Goal: Use online tool/utility: Utilize a website feature to perform a specific function

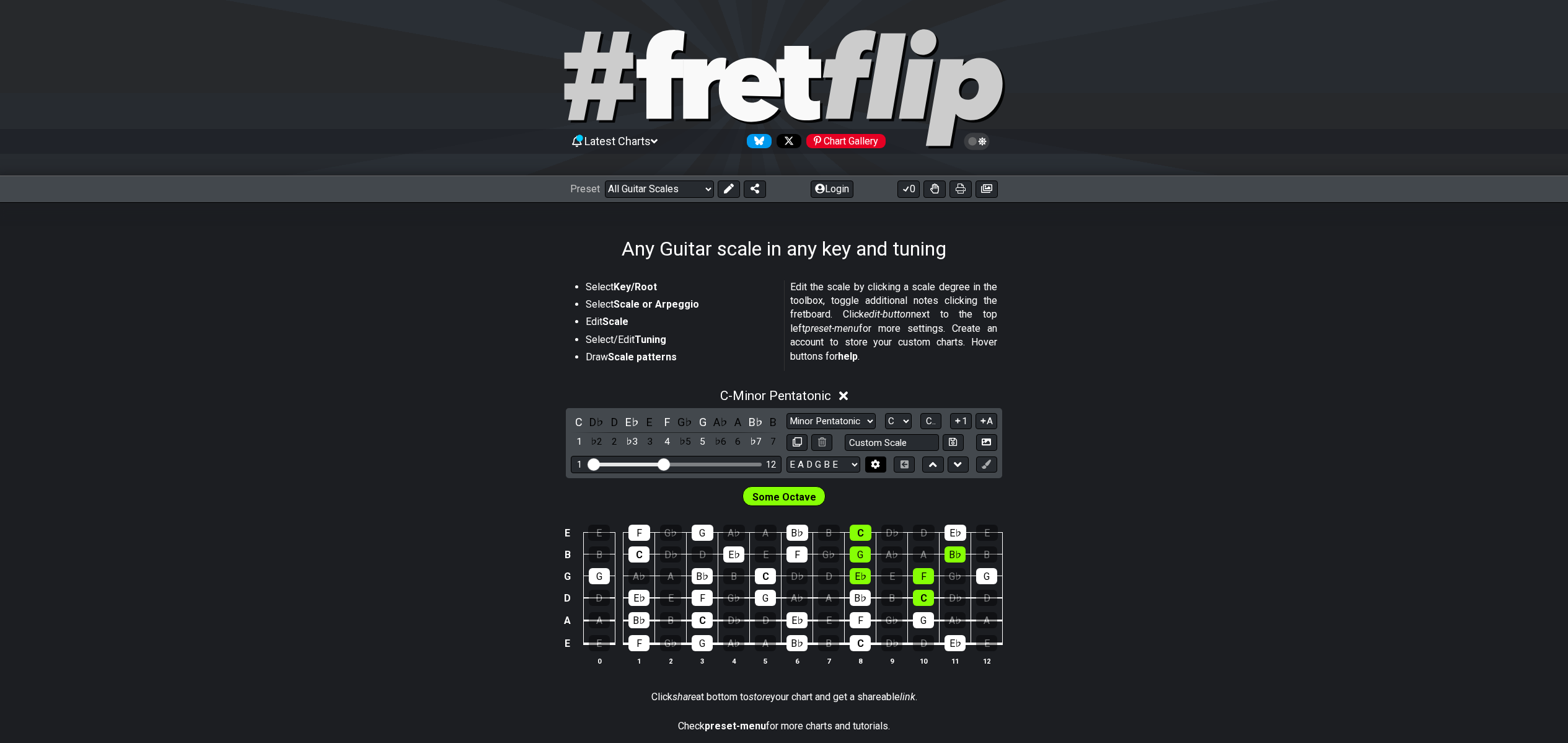
click at [874, 462] on icon at bounding box center [875, 464] width 8 height 9
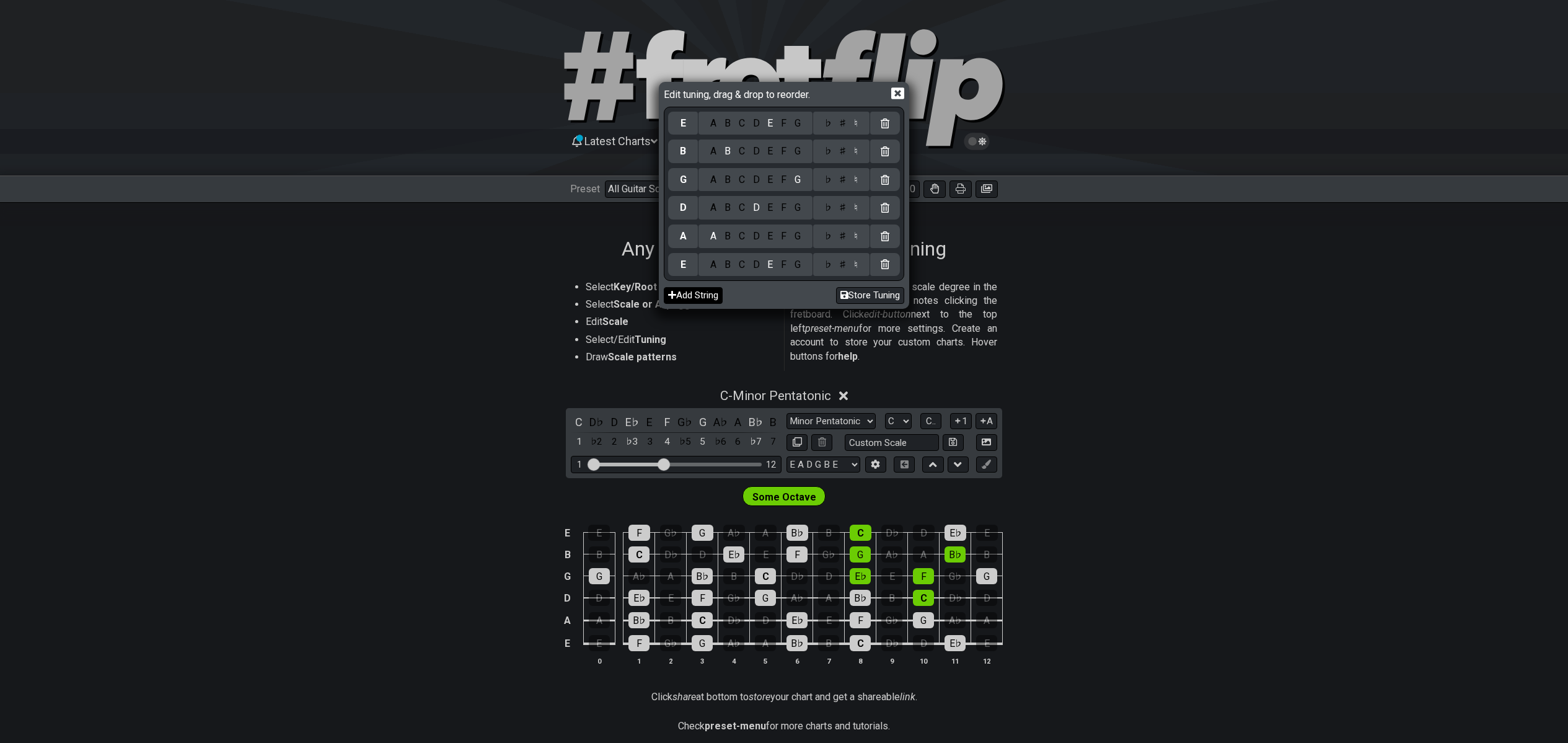
click at [711, 287] on button "Add String" at bounding box center [693, 296] width 59 height 17
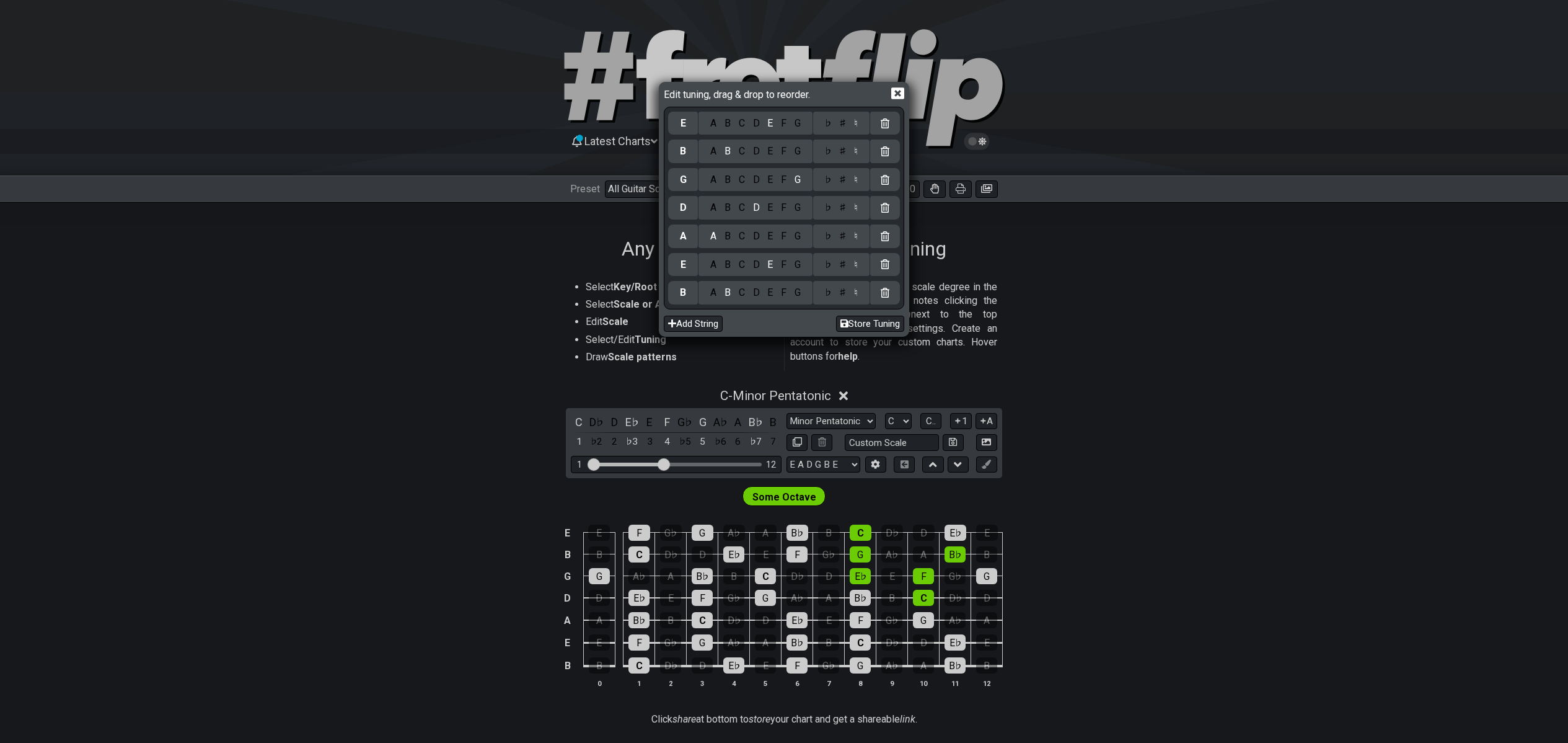
click at [896, 92] on icon at bounding box center [898, 93] width 13 height 12
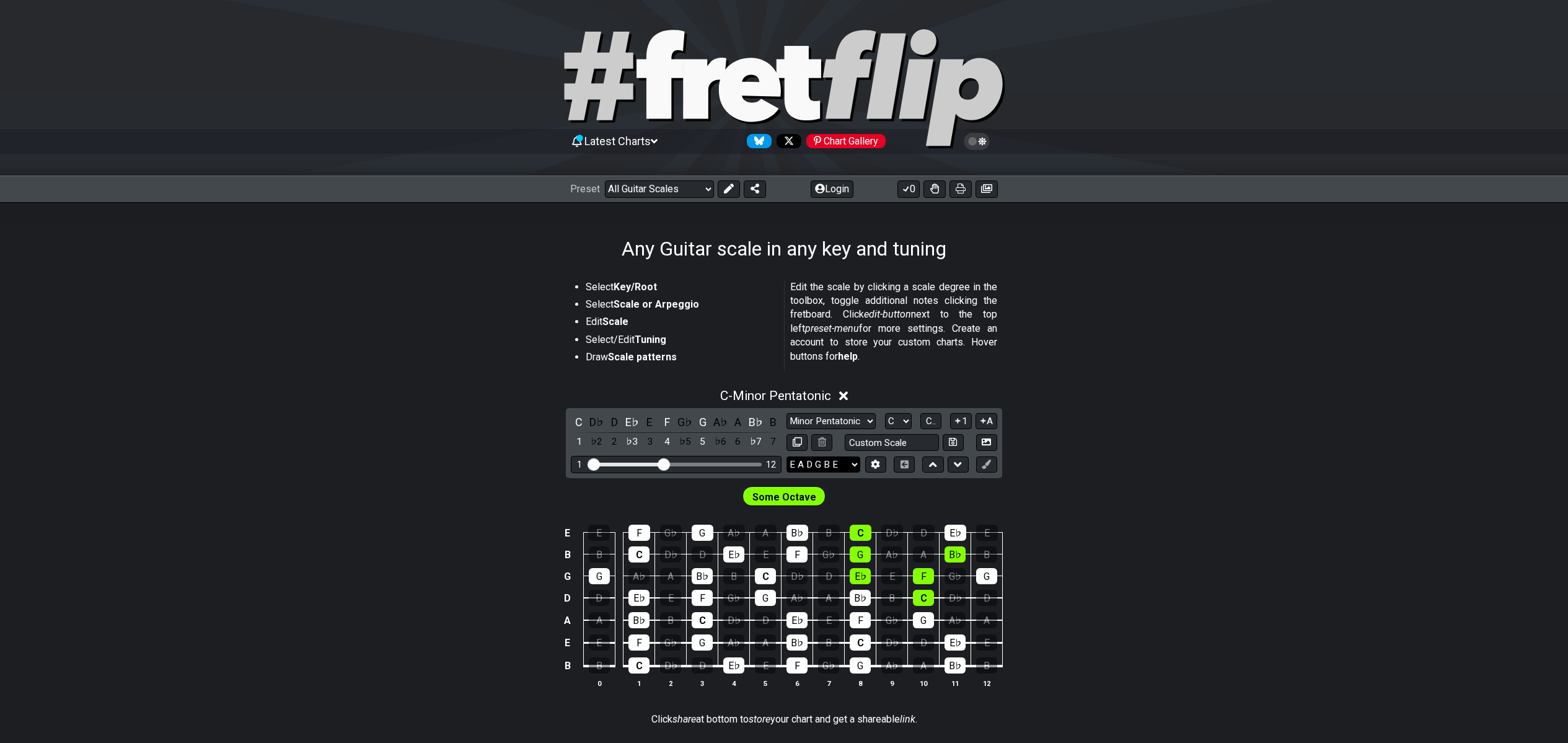
select select "A E A D G B E"
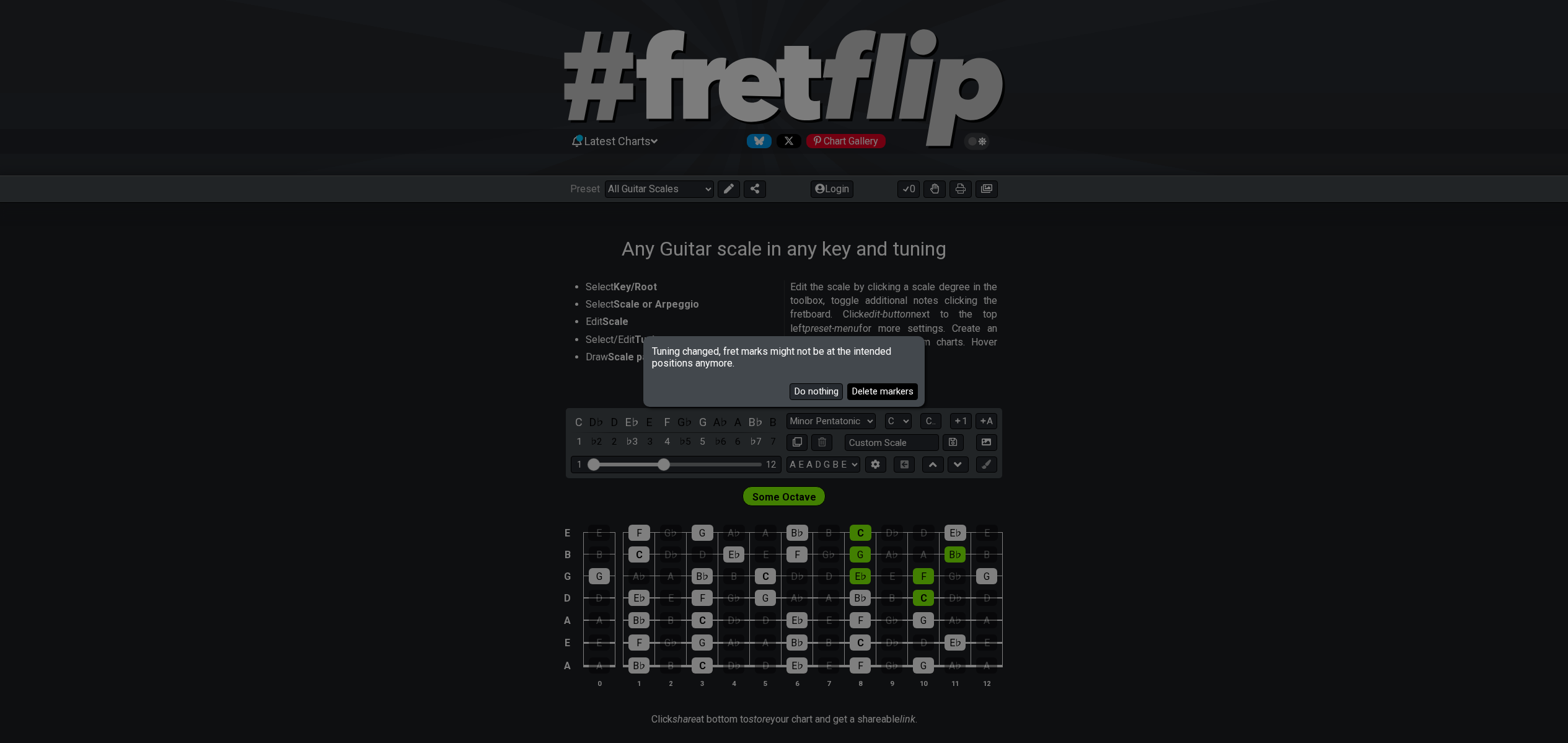
click at [880, 395] on button "Delete markers" at bounding box center [882, 391] width 71 height 17
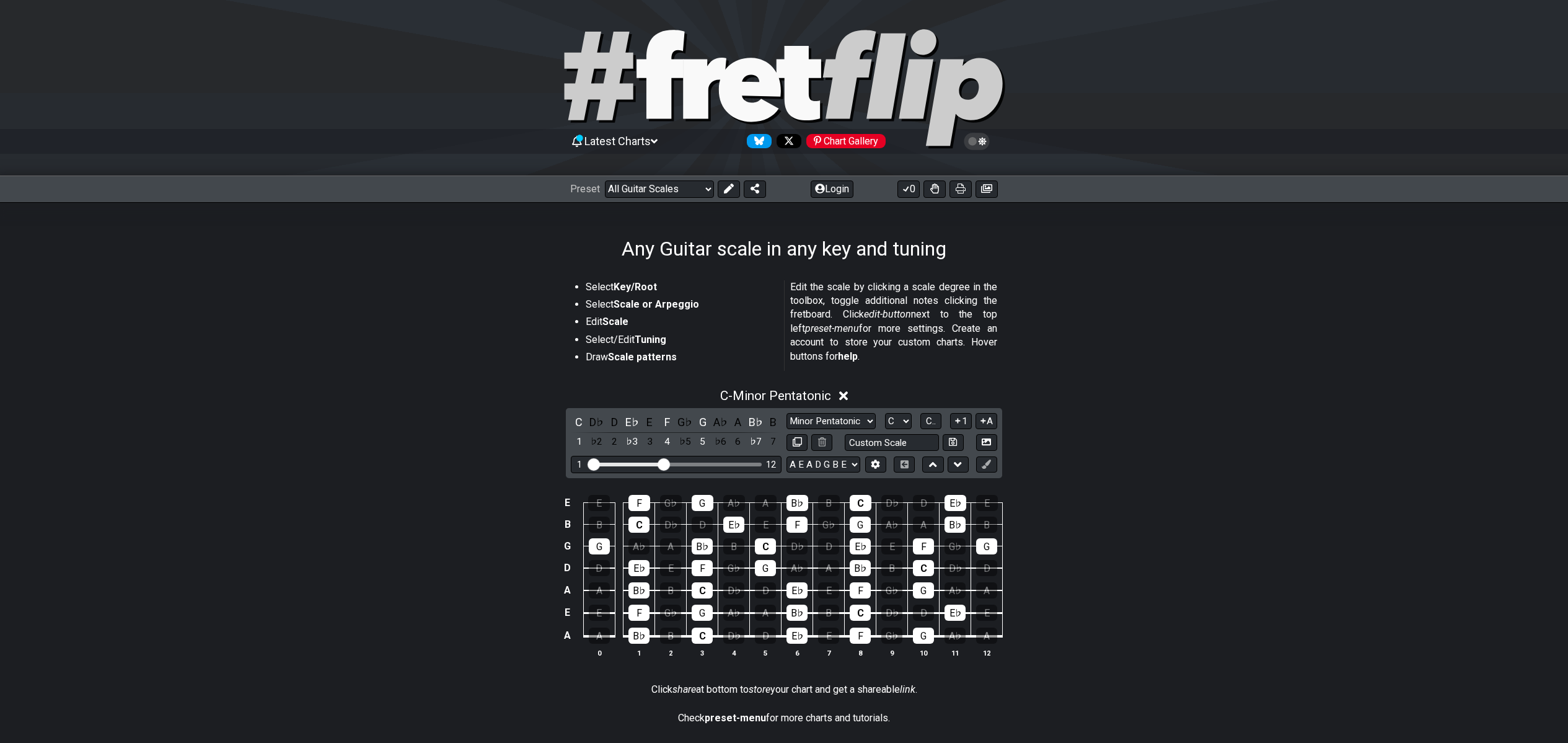
scroll to position [24, 0]
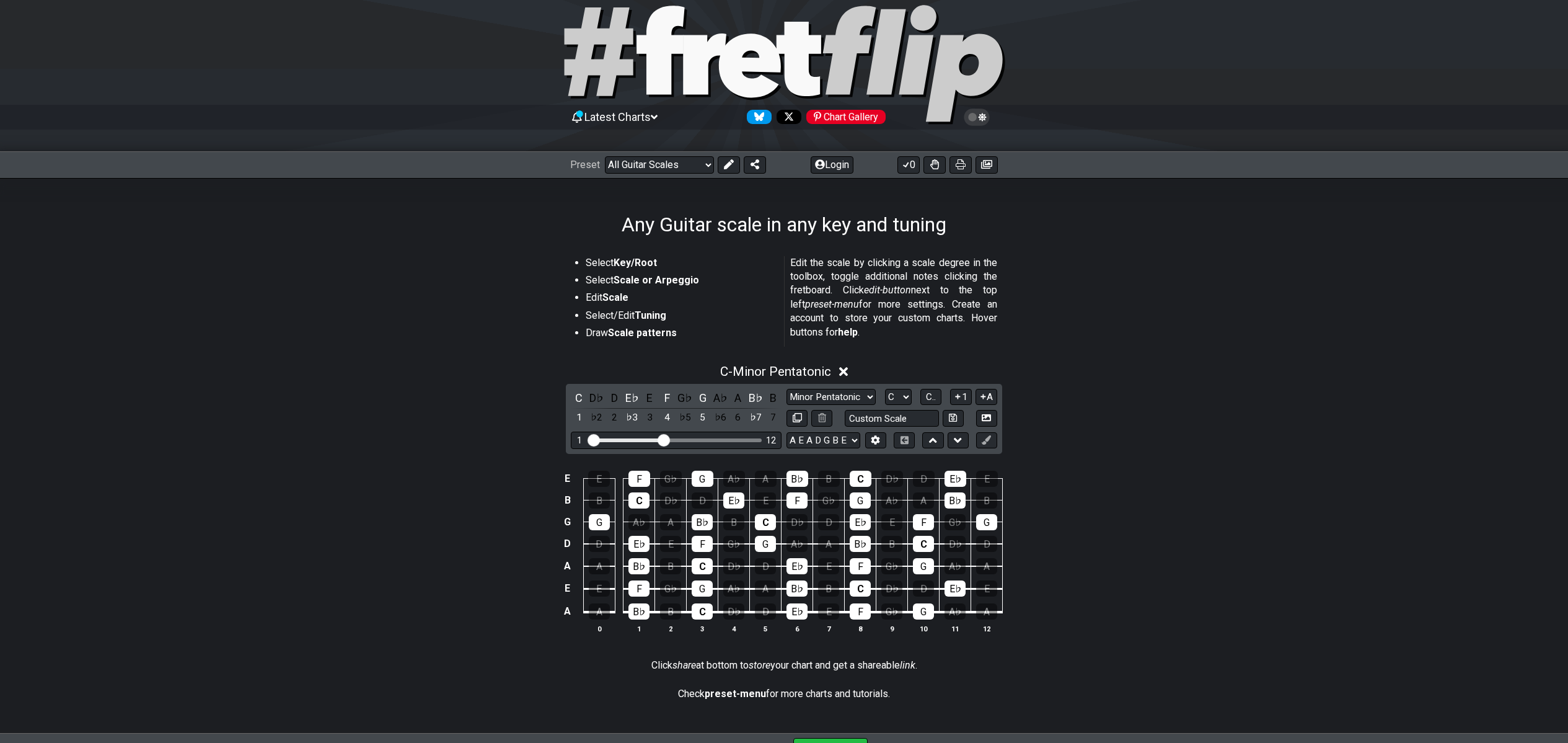
click at [847, 366] on icon at bounding box center [844, 372] width 9 height 13
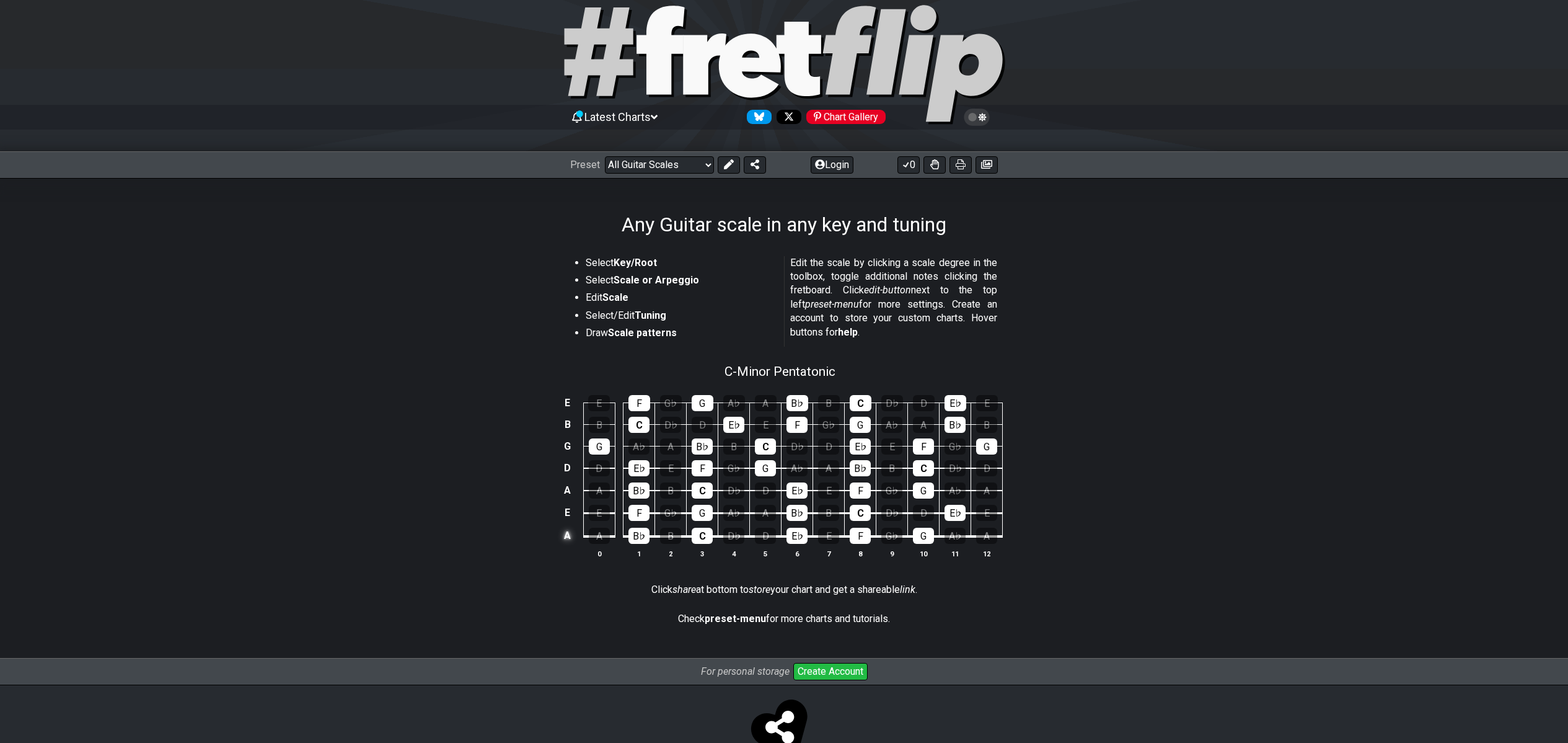
click at [570, 538] on td "A" at bounding box center [568, 536] width 15 height 24
click at [572, 540] on td "x" at bounding box center [568, 536] width 15 height 24
click at [719, 167] on button at bounding box center [729, 165] width 23 height 17
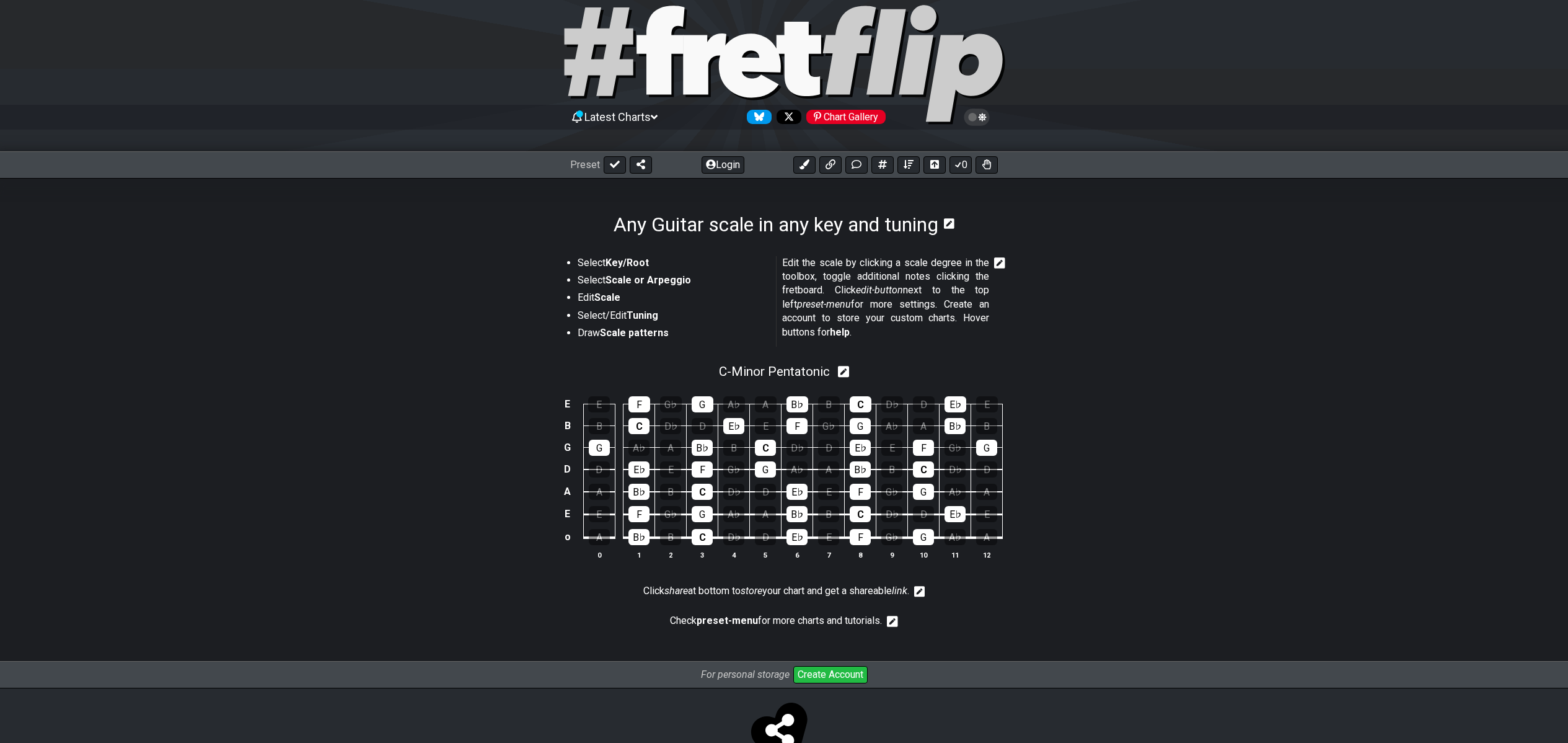
click at [850, 370] on icon at bounding box center [844, 372] width 12 height 12
select select "C"
select select "A E A D G B E"
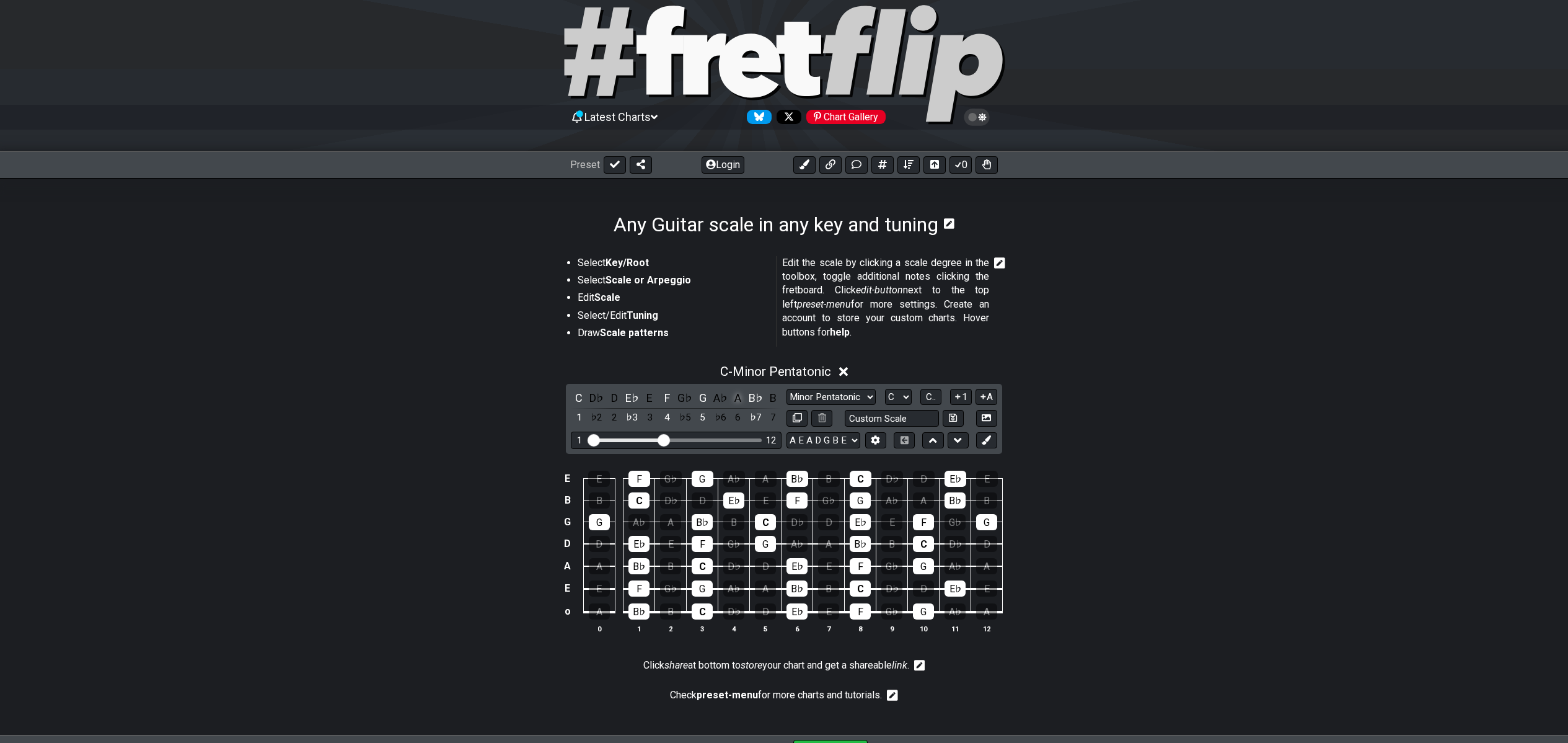
click at [734, 395] on div "A" at bounding box center [738, 398] width 16 height 17
select select "Minor / Aeolian"
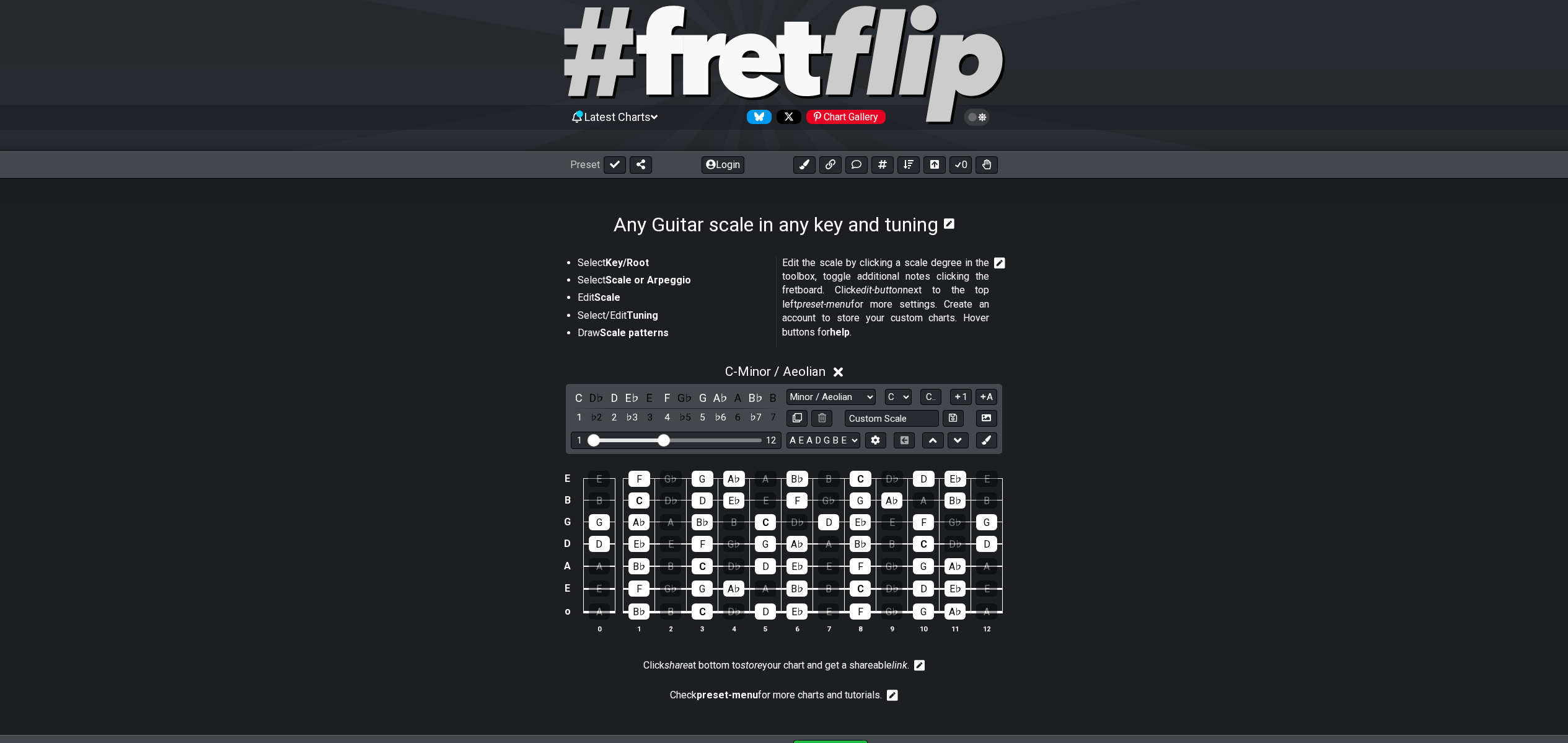
scroll to position [41, 0]
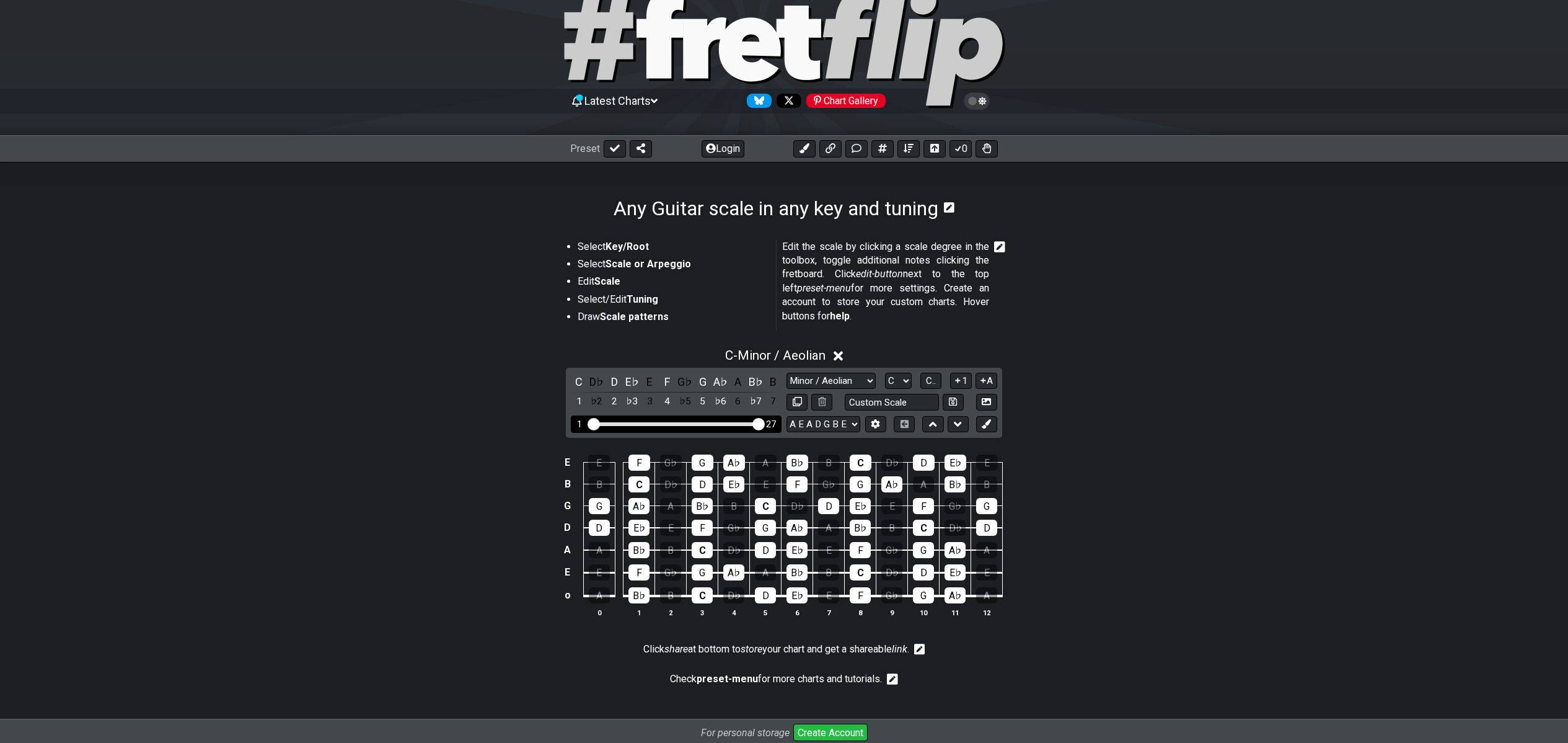
drag, startPoint x: 666, startPoint y: 422, endPoint x: 769, endPoint y: 428, distance: 103.2
click at [769, 428] on div "1 27" at bounding box center [676, 424] width 210 height 17
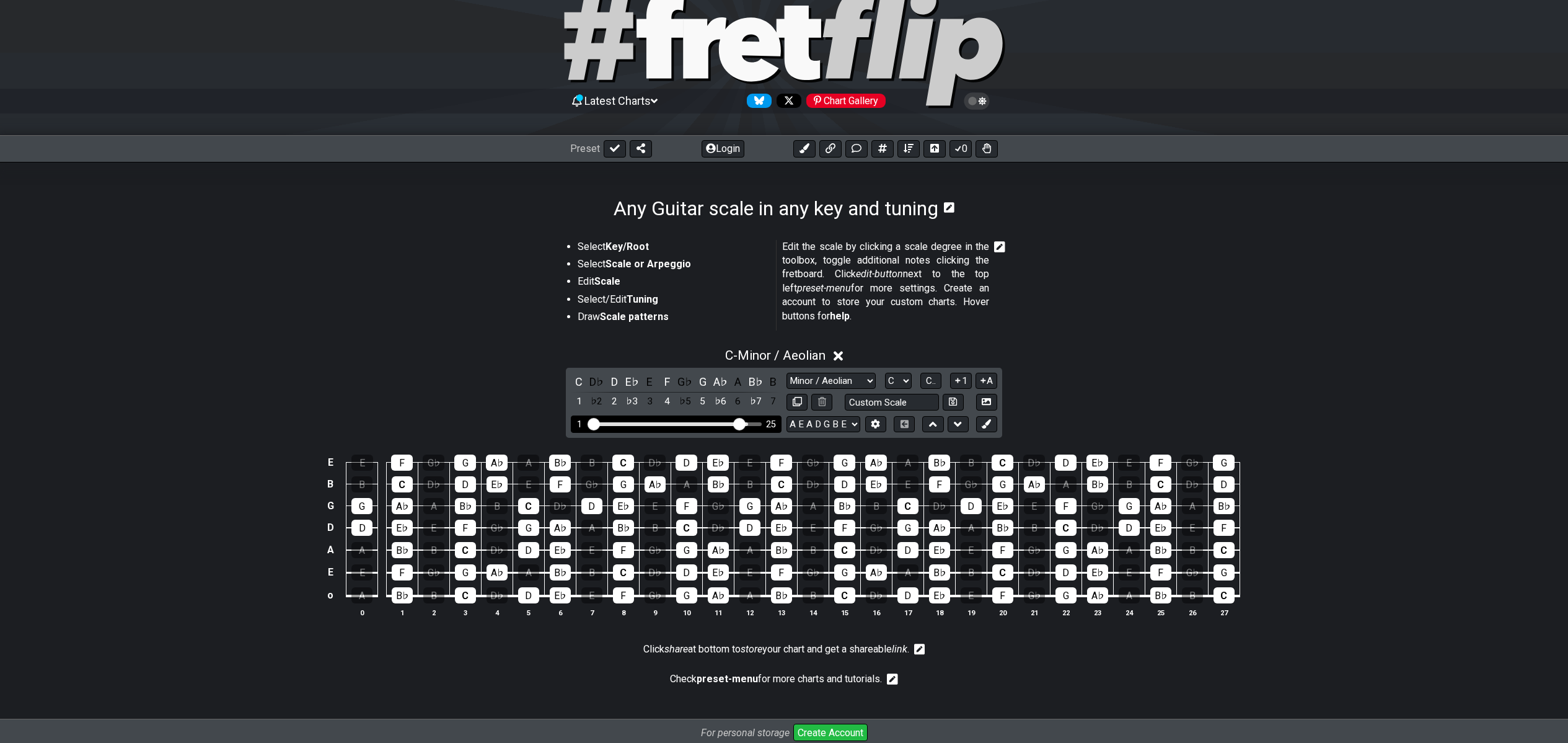
drag, startPoint x: 757, startPoint y: 426, endPoint x: 739, endPoint y: 426, distance: 18.0
click at [739, 423] on input "Visible fret range" at bounding box center [677, 423] width 176 height 0
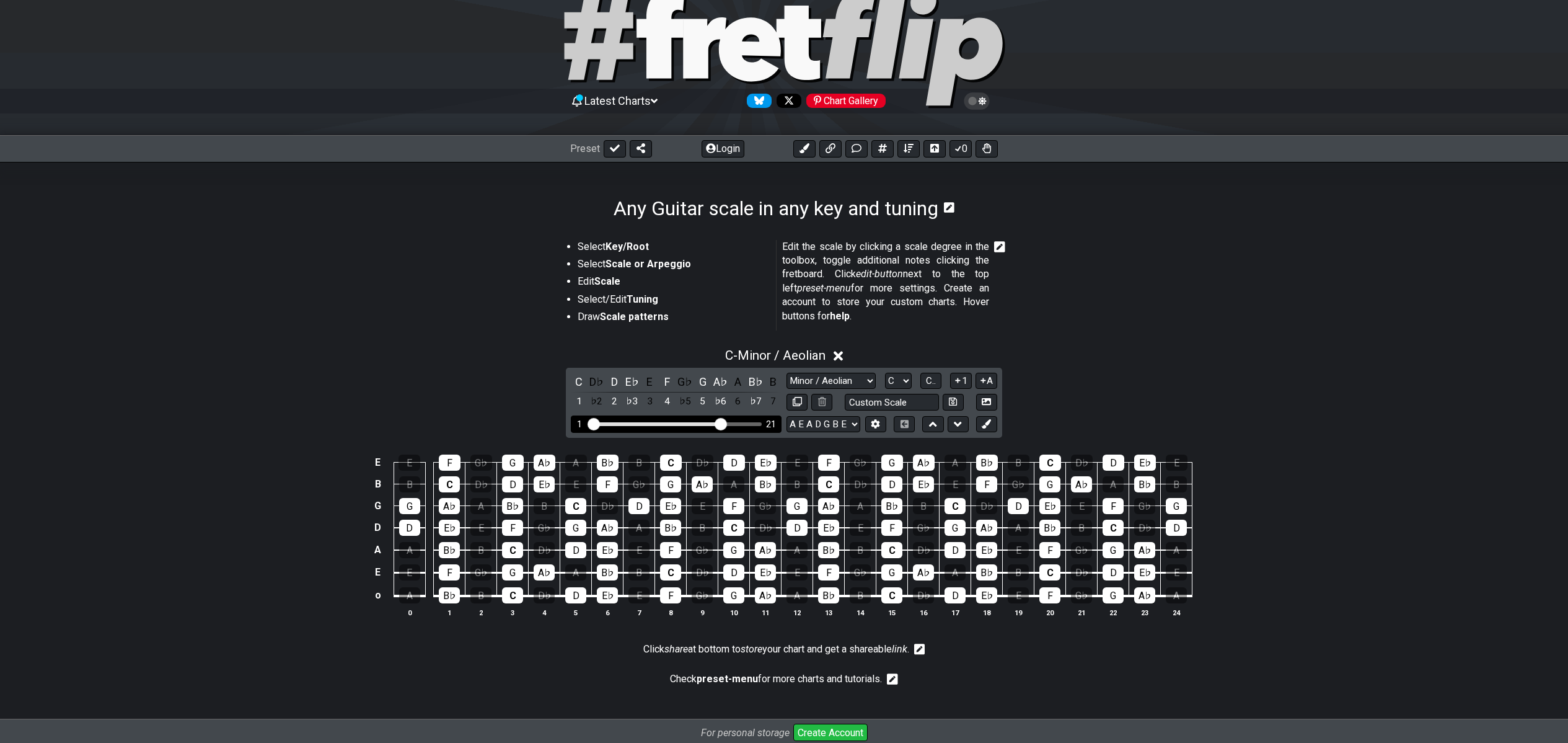
drag, startPoint x: 739, startPoint y: 426, endPoint x: 718, endPoint y: 427, distance: 21.0
click at [718, 423] on input "Visible fret range" at bounding box center [677, 423] width 176 height 0
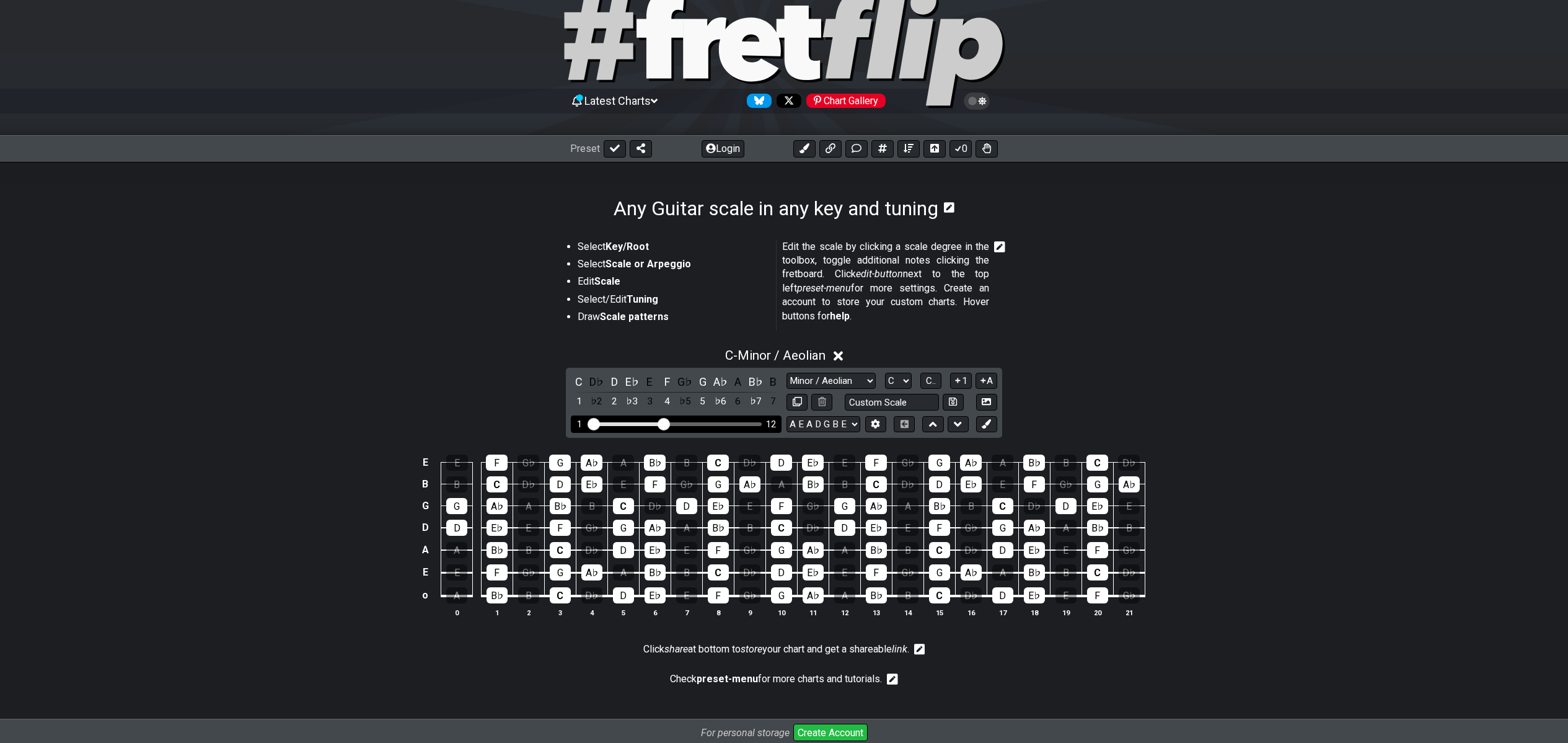
drag, startPoint x: 718, startPoint y: 427, endPoint x: 663, endPoint y: 427, distance: 55.0
click at [663, 423] on input "Visible fret range" at bounding box center [677, 423] width 176 height 0
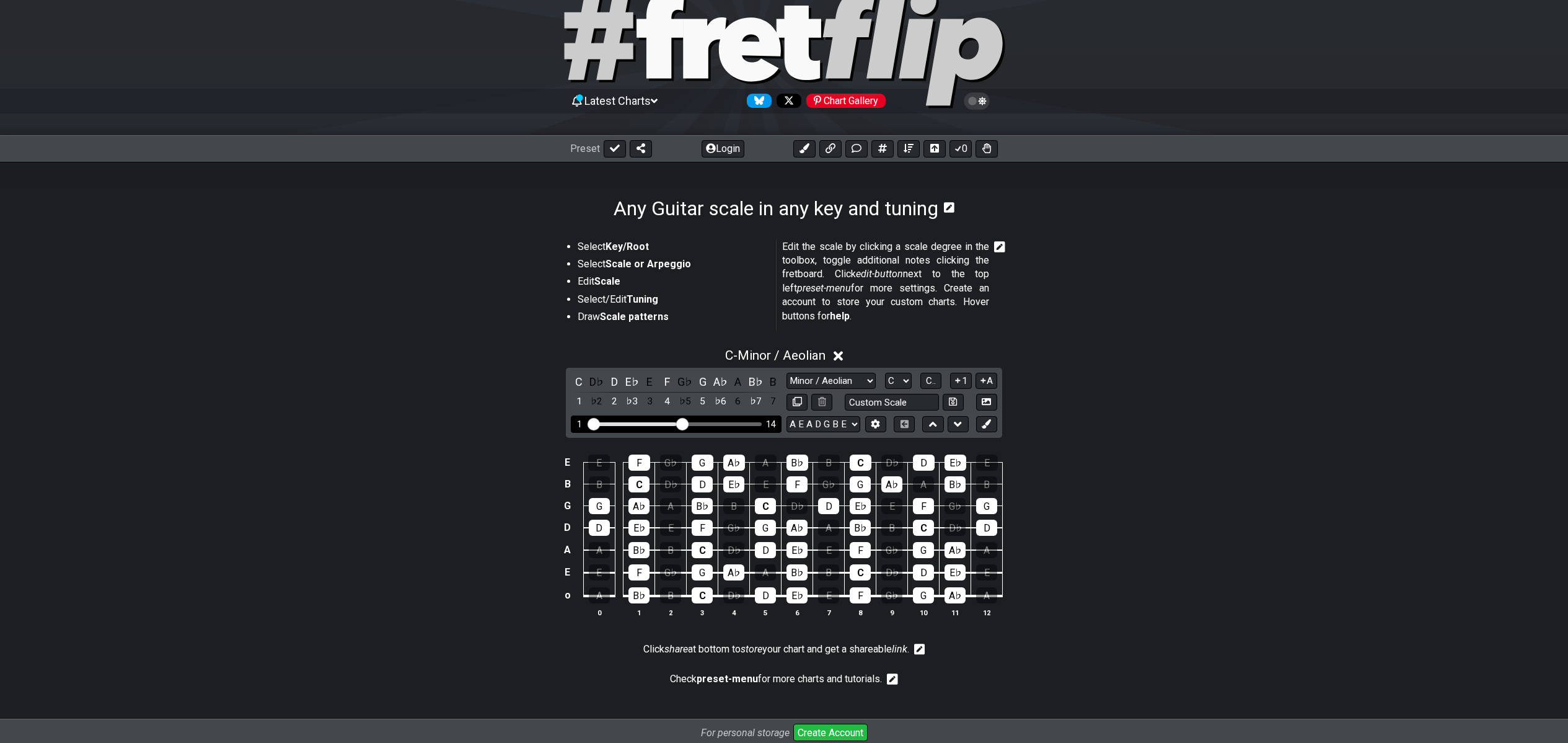
drag, startPoint x: 666, startPoint y: 423, endPoint x: 686, endPoint y: 420, distance: 20.2
click at [686, 423] on input "Visible fret range" at bounding box center [677, 423] width 176 height 0
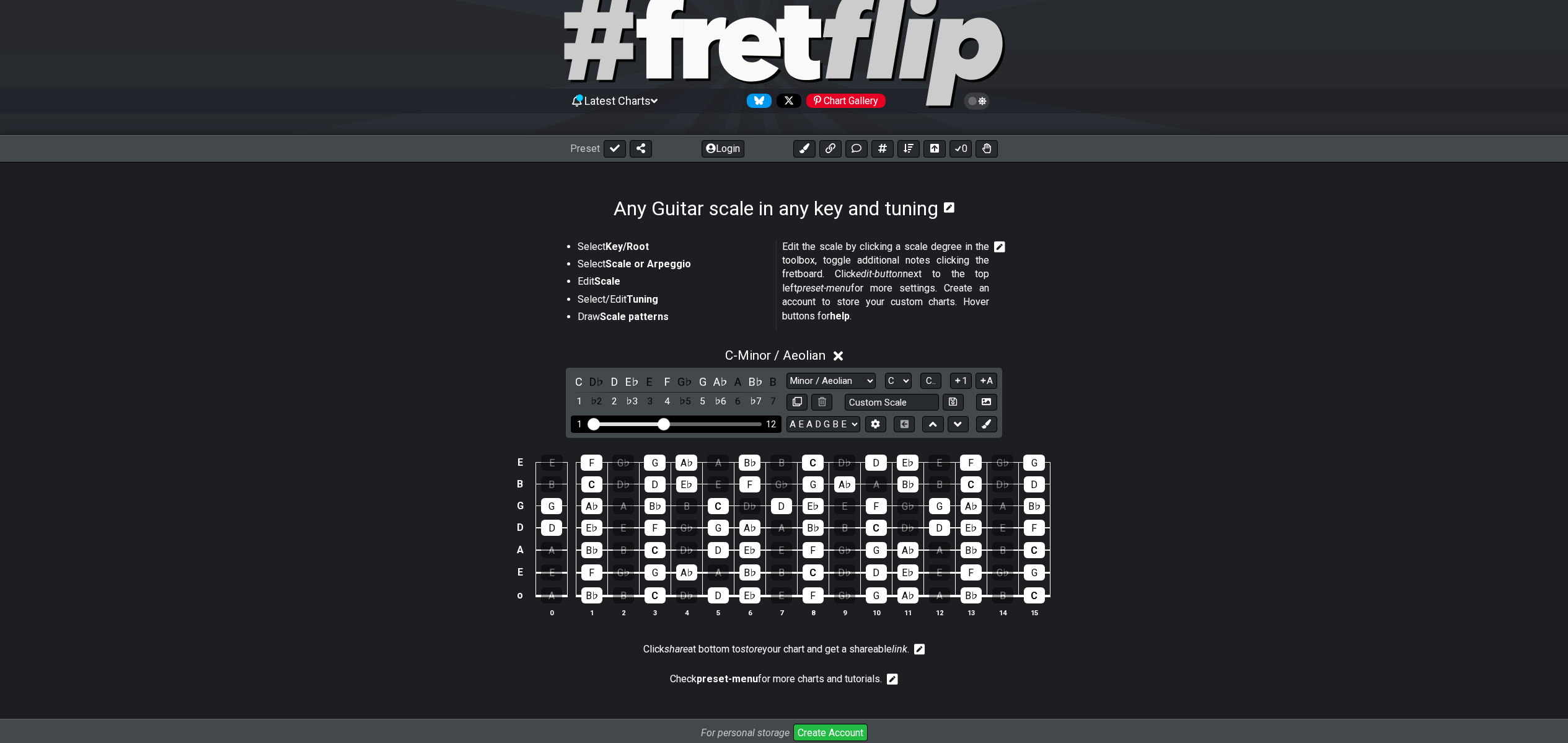
drag, startPoint x: 686, startPoint y: 419, endPoint x: 664, endPoint y: 419, distance: 22.0
click at [664, 423] on input "Visible fret range" at bounding box center [677, 423] width 176 height 0
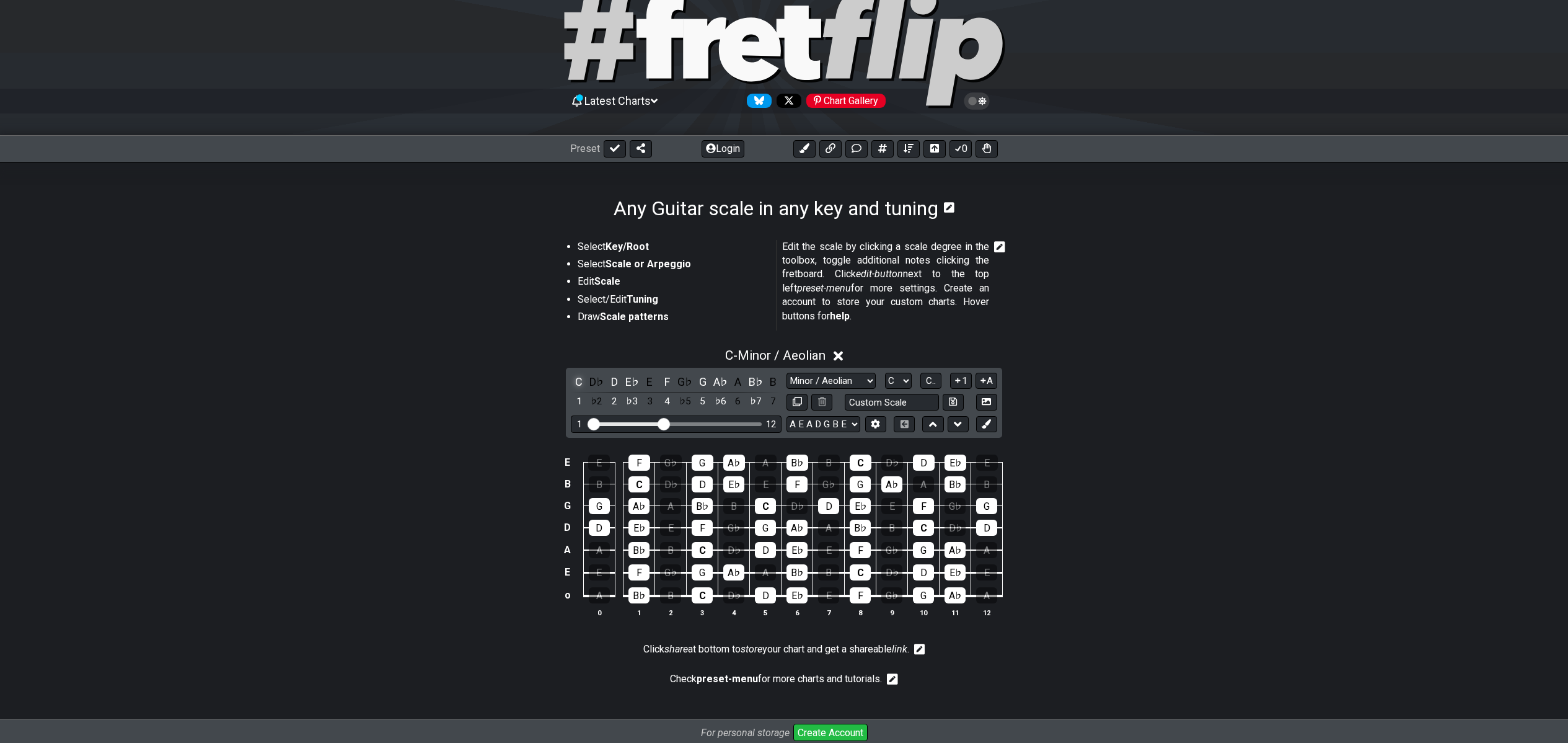
click at [578, 383] on div "C" at bounding box center [579, 382] width 16 height 17
select select "A"
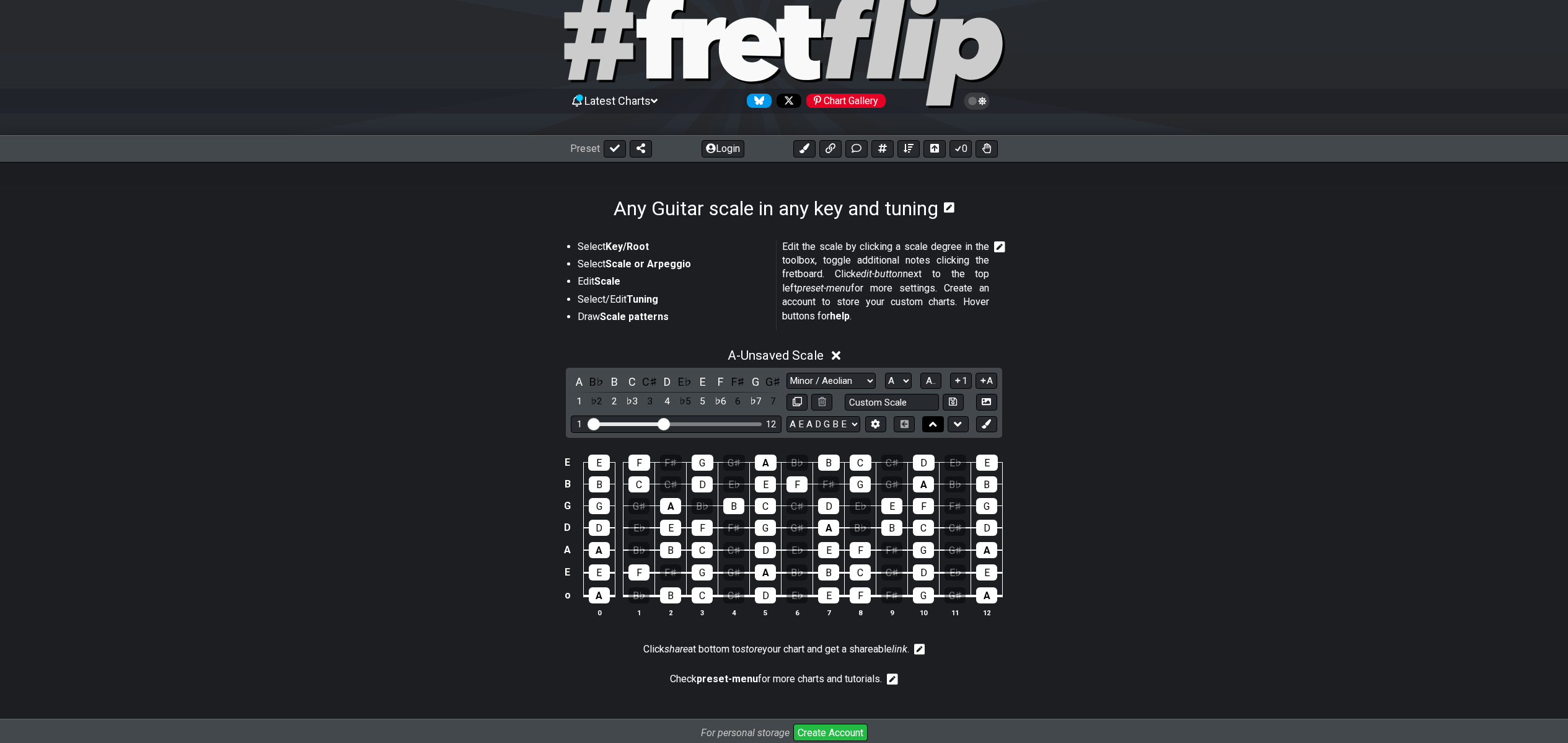
click at [933, 426] on icon at bounding box center [933, 424] width 8 height 12
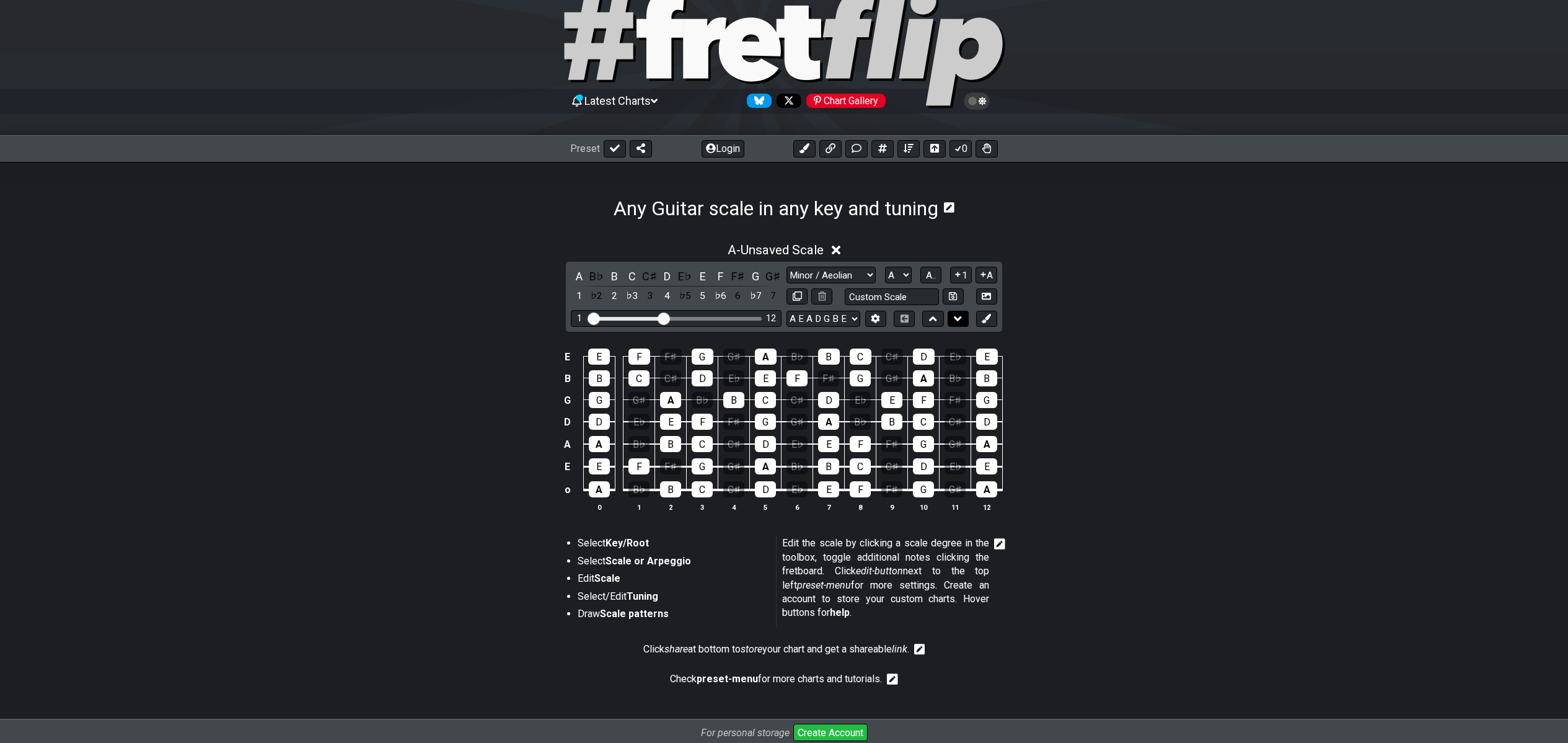
click at [953, 324] on button at bounding box center [958, 319] width 21 height 17
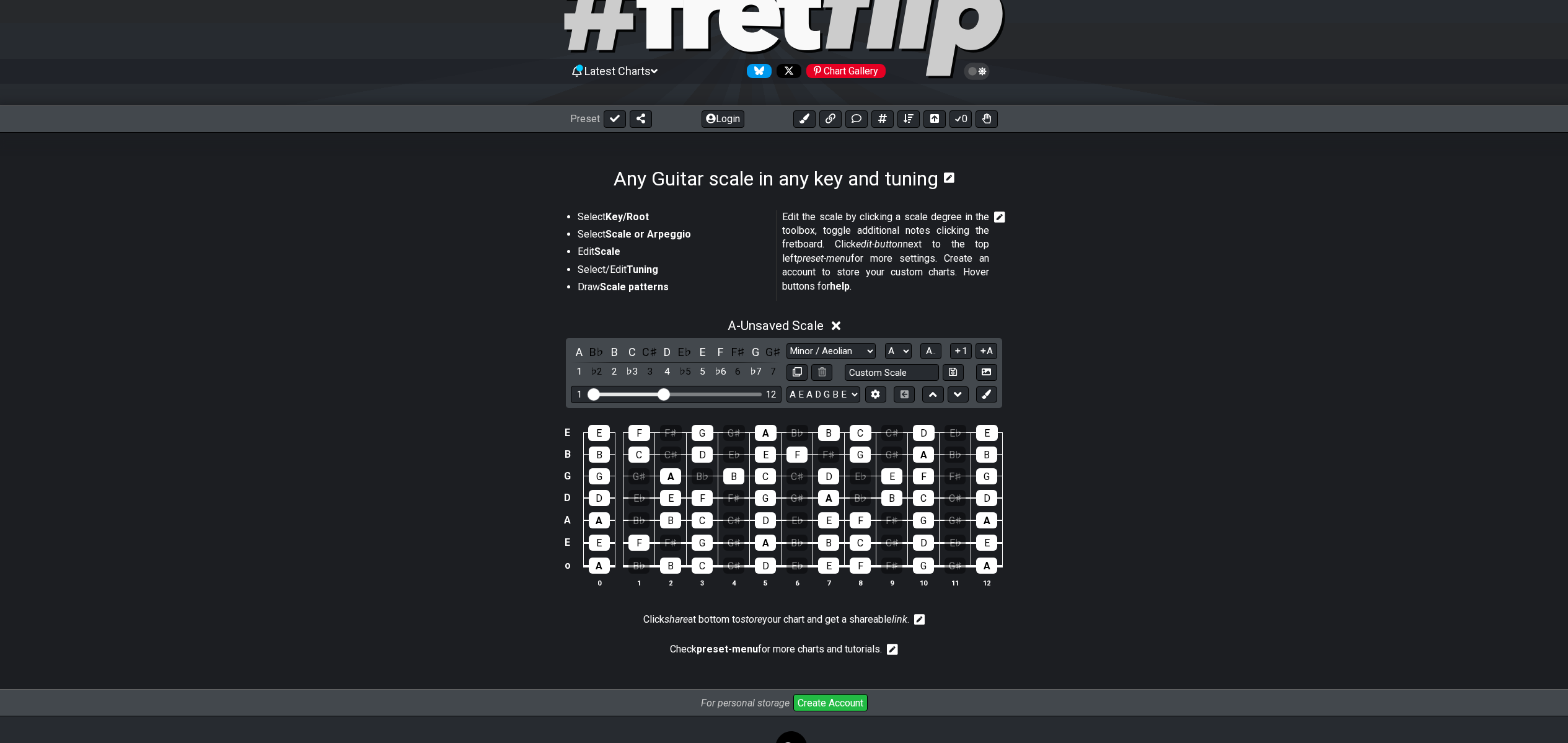
scroll to position [107, 0]
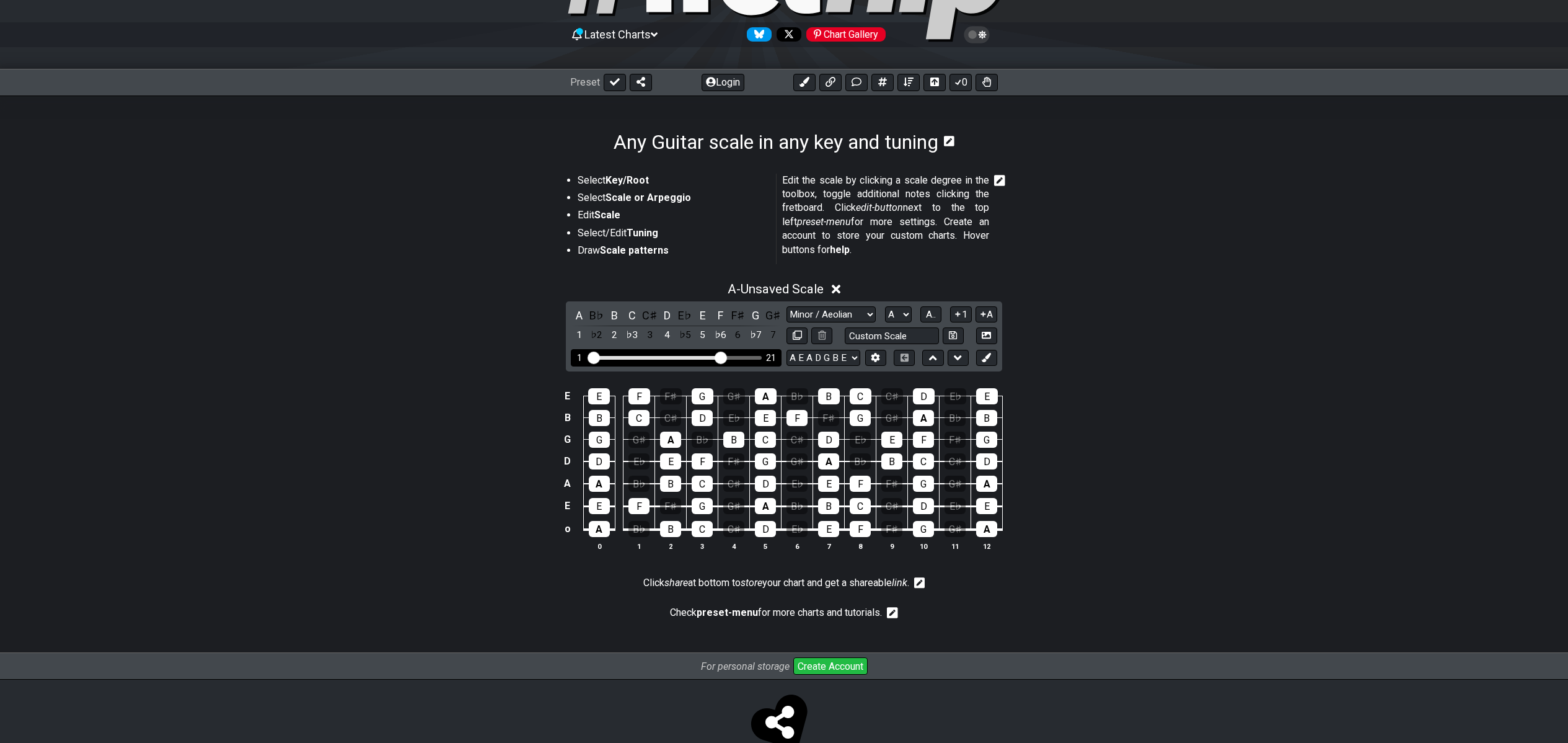
drag, startPoint x: 663, startPoint y: 355, endPoint x: 719, endPoint y: 350, distance: 56.2
click at [719, 350] on div "1 21" at bounding box center [676, 357] width 210 height 17
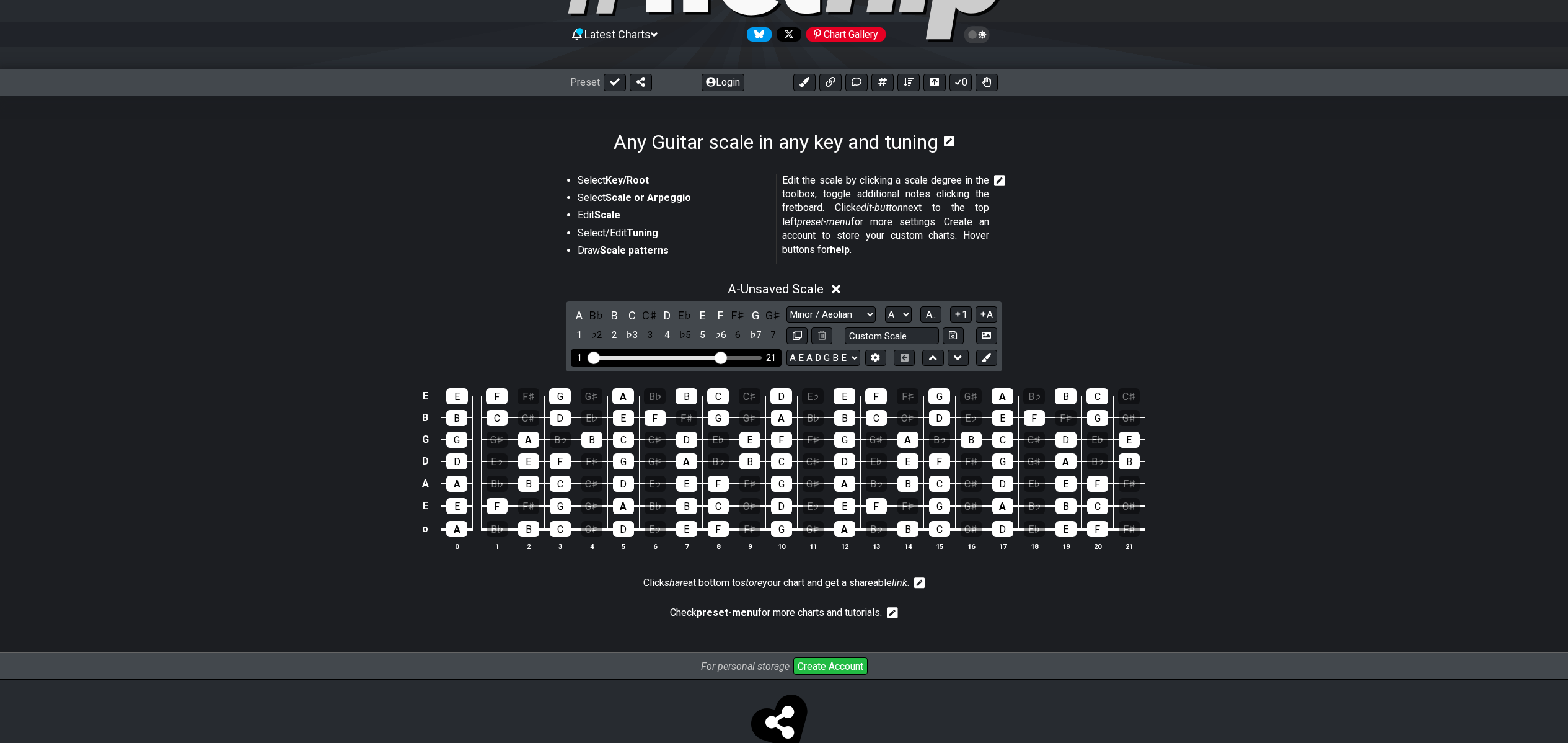
drag, startPoint x: 715, startPoint y: 350, endPoint x: 700, endPoint y: 352, distance: 15.1
click at [700, 352] on div "1 21" at bounding box center [676, 357] width 210 height 17
drag, startPoint x: 717, startPoint y: 354, endPoint x: 685, endPoint y: 357, distance: 32.1
click at [685, 357] on input "Visible fret range" at bounding box center [677, 357] width 176 height 0
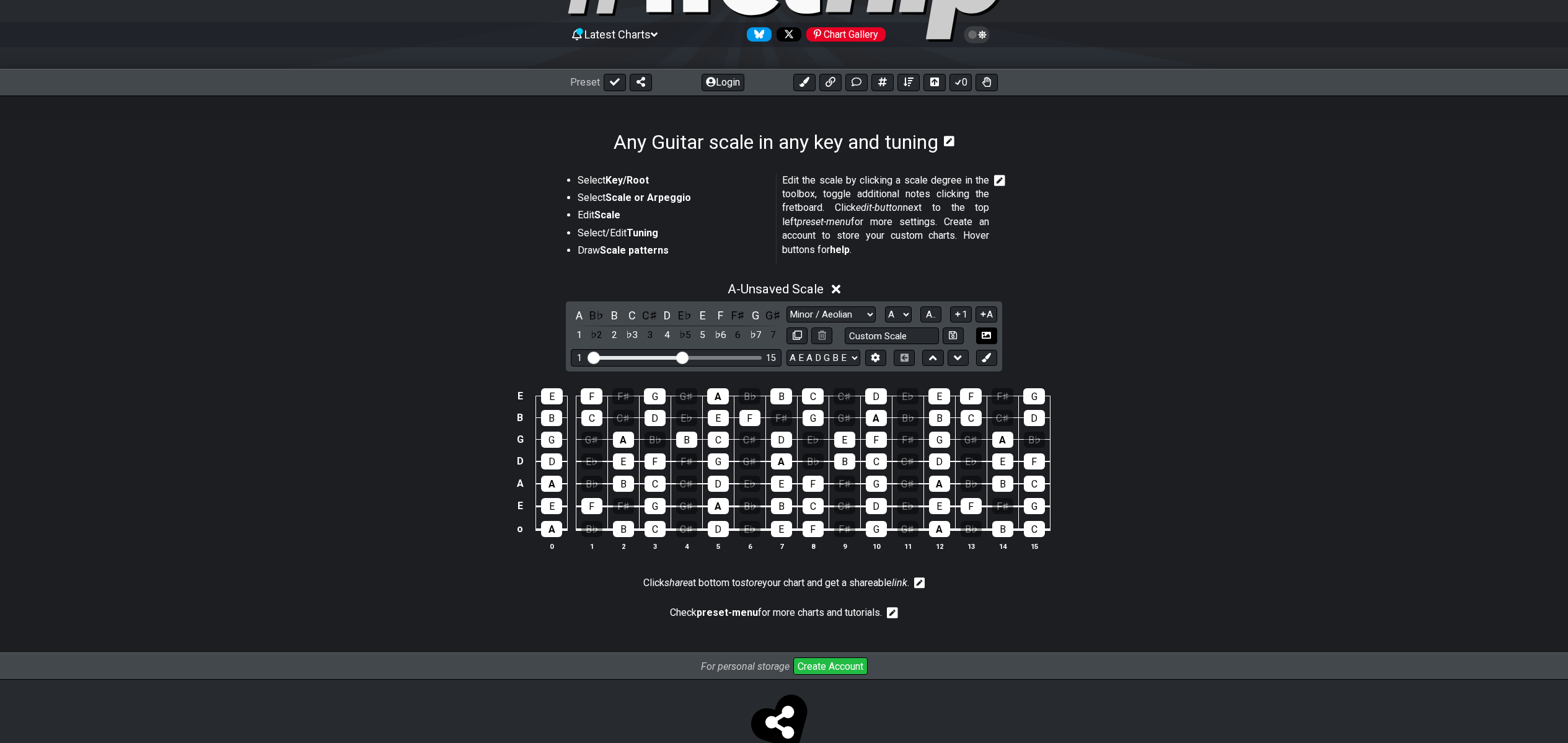
click at [991, 332] on icon at bounding box center [986, 335] width 9 height 7
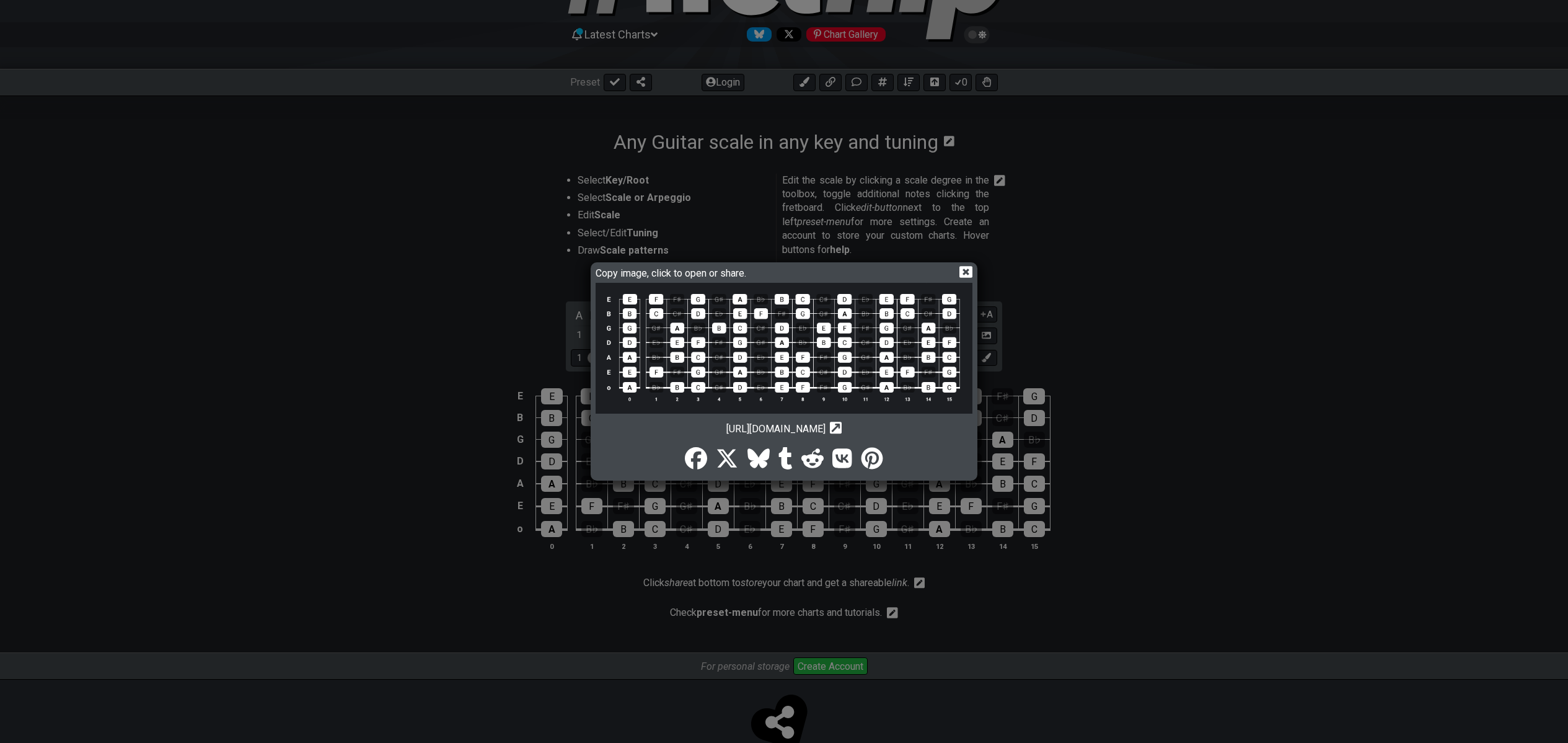
click at [842, 426] on icon at bounding box center [836, 428] width 12 height 12
click at [826, 431] on span "[URL][DOMAIN_NAME]" at bounding box center [776, 429] width 99 height 12
click at [842, 428] on icon at bounding box center [836, 428] width 12 height 12
click at [826, 428] on span "[URL][DOMAIN_NAME]" at bounding box center [776, 429] width 99 height 12
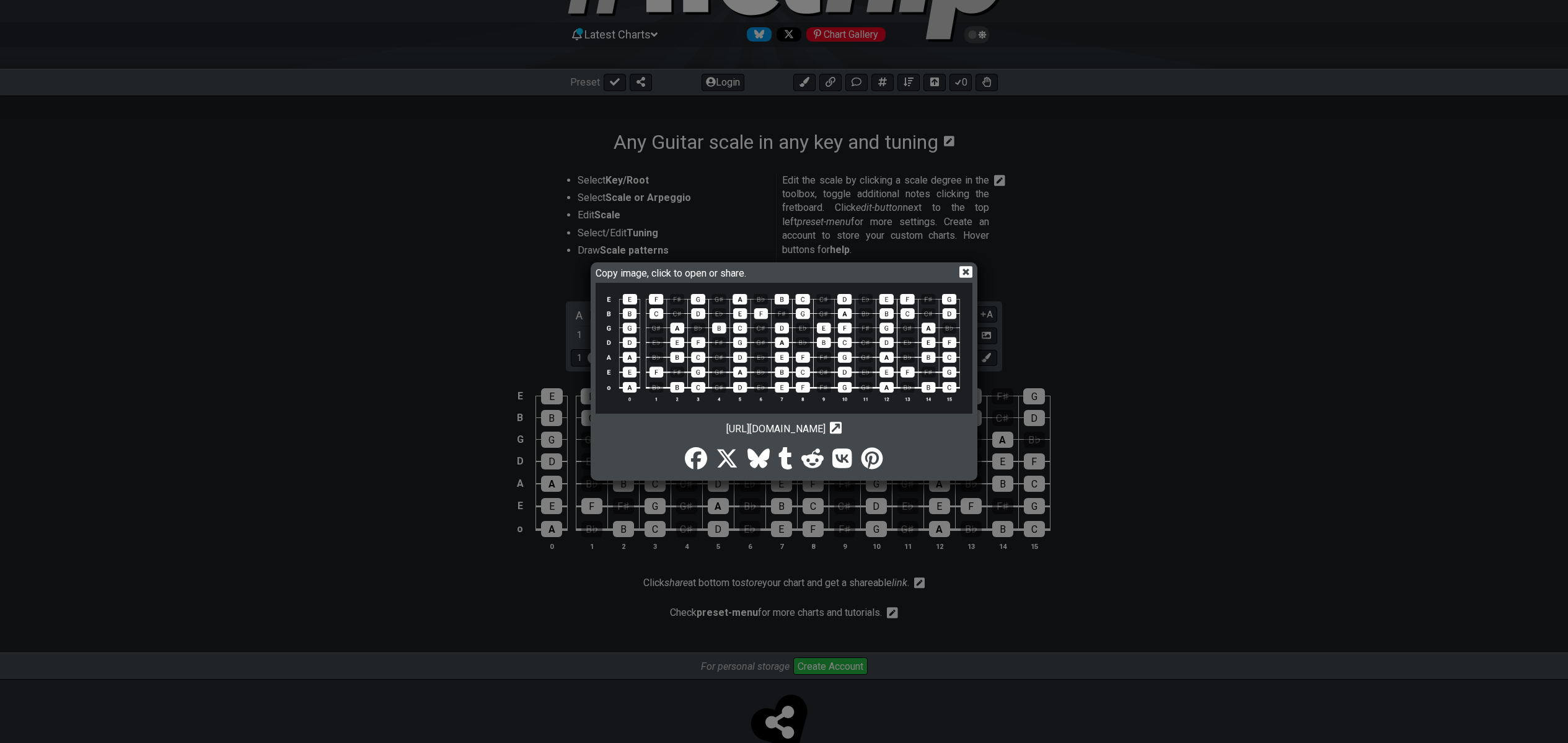
click at [826, 428] on span "[URL][DOMAIN_NAME]" at bounding box center [776, 429] width 99 height 12
